Goal: Task Accomplishment & Management: Manage account settings

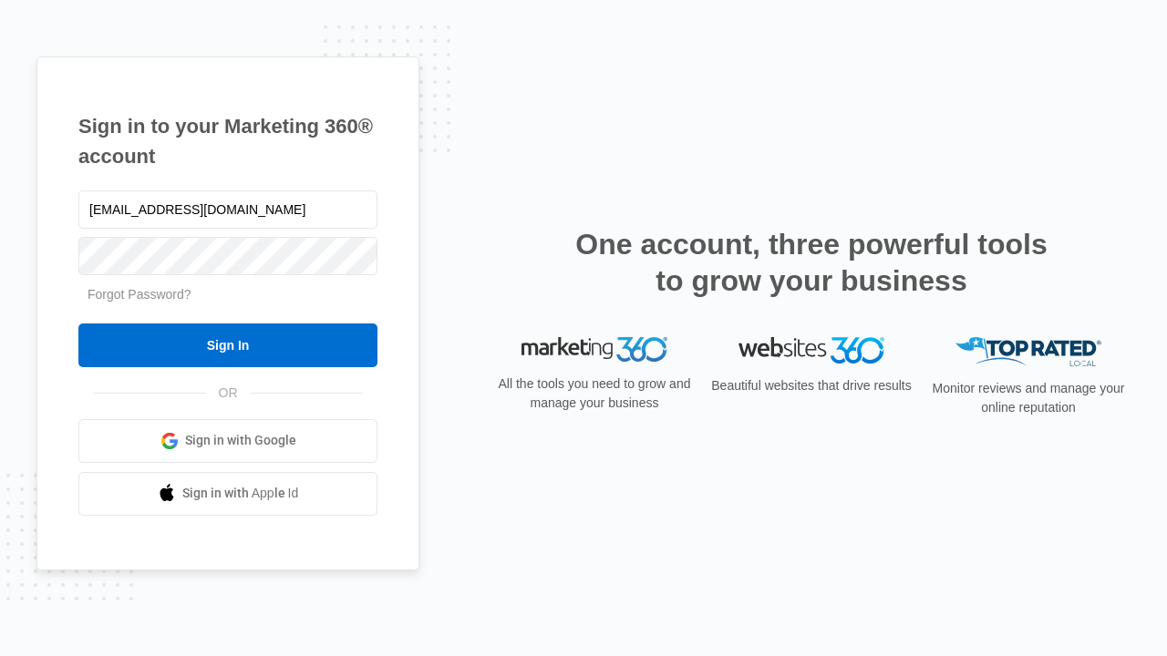
type input "dankie614@gmail.com"
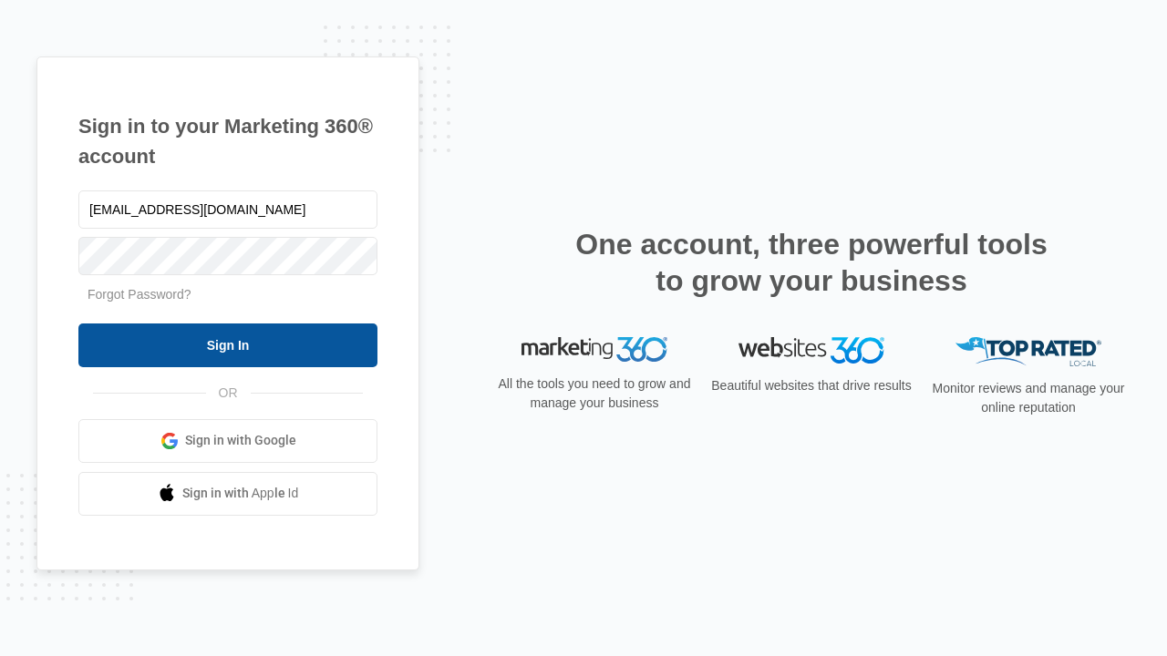
click at [228, 344] on input "Sign In" at bounding box center [227, 346] width 299 height 44
